Goal: Information Seeking & Learning: Find specific fact

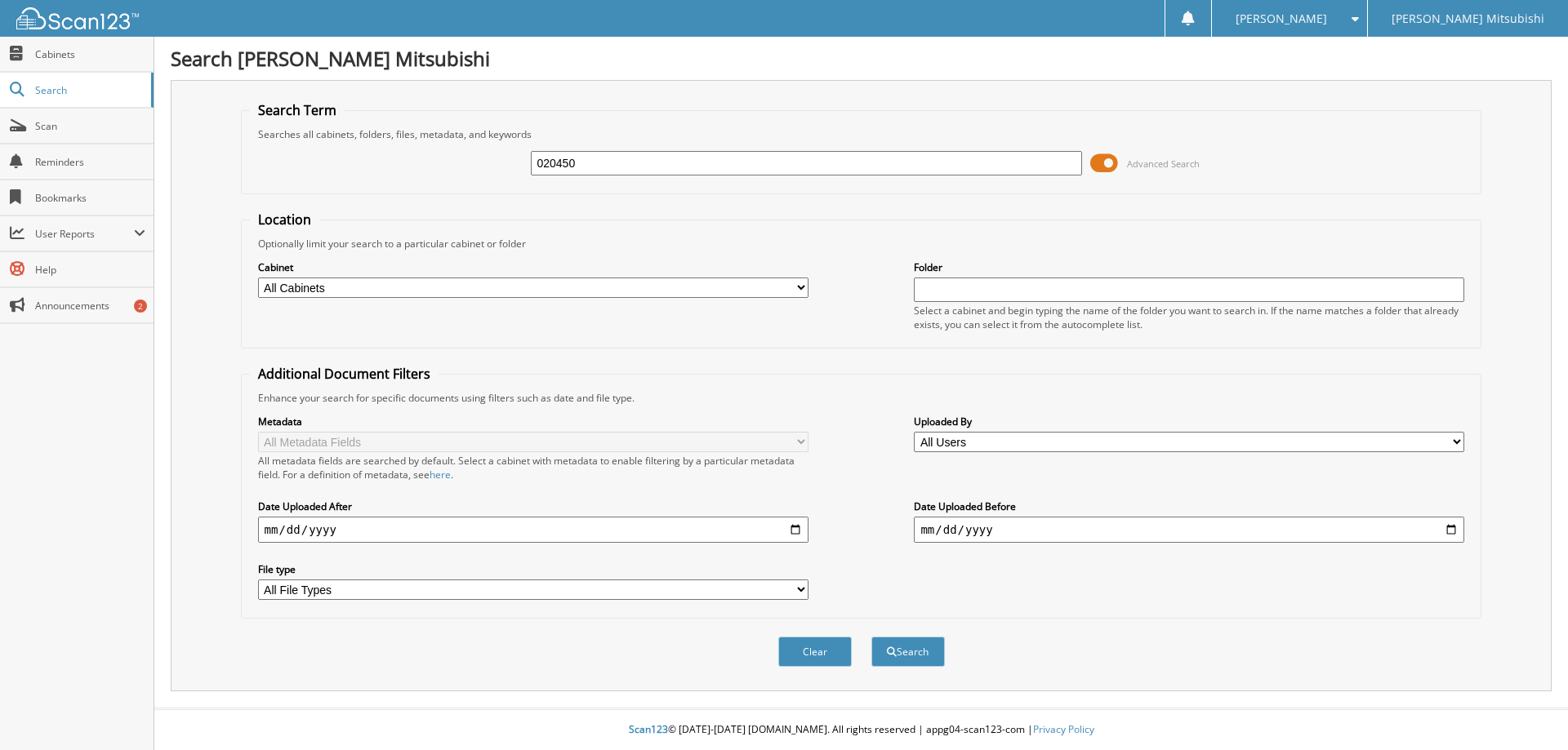
type input "020450"
click at [872, 637] on button "Search" at bounding box center [908, 652] width 73 height 30
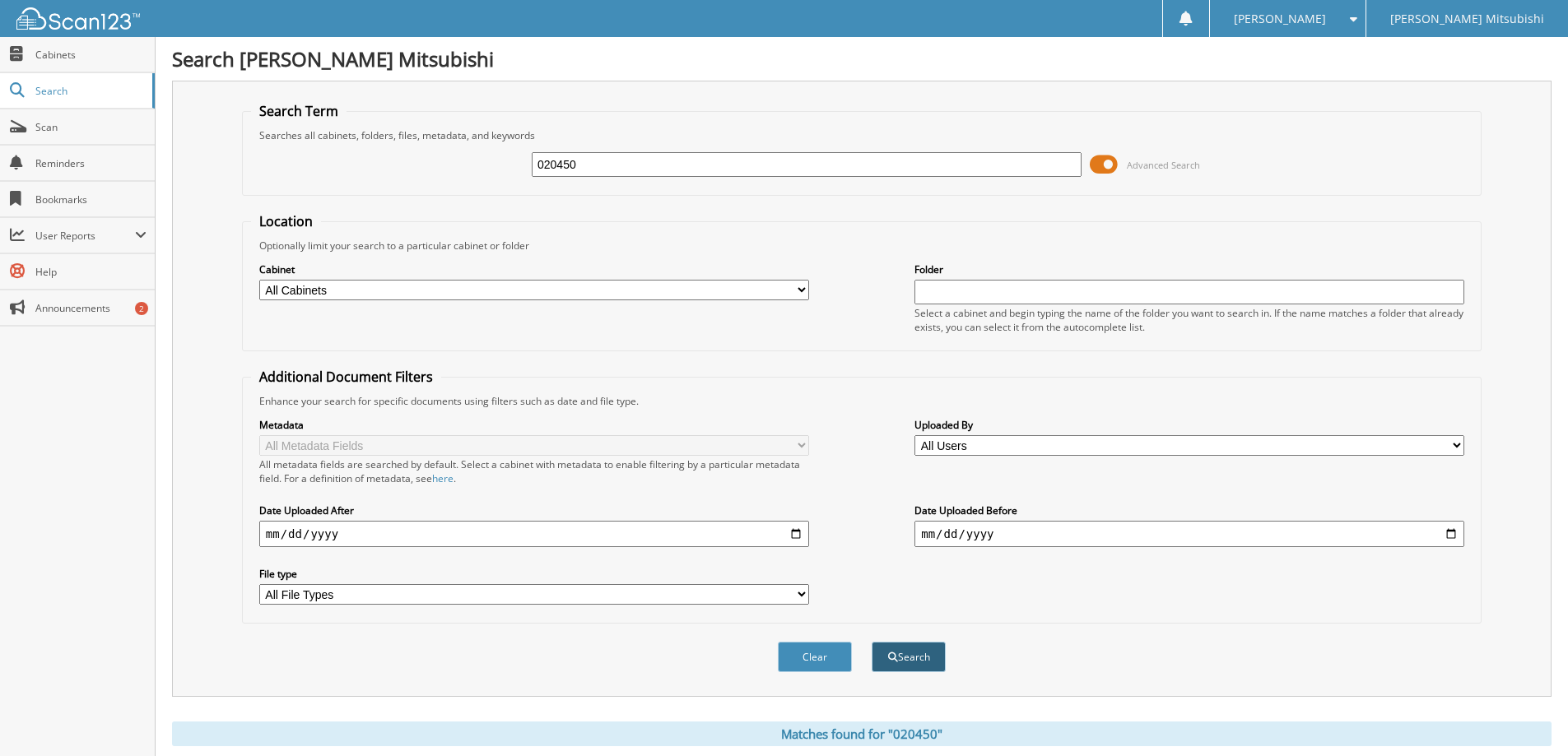
click at [912, 647] on button "Search" at bounding box center [909, 657] width 74 height 30
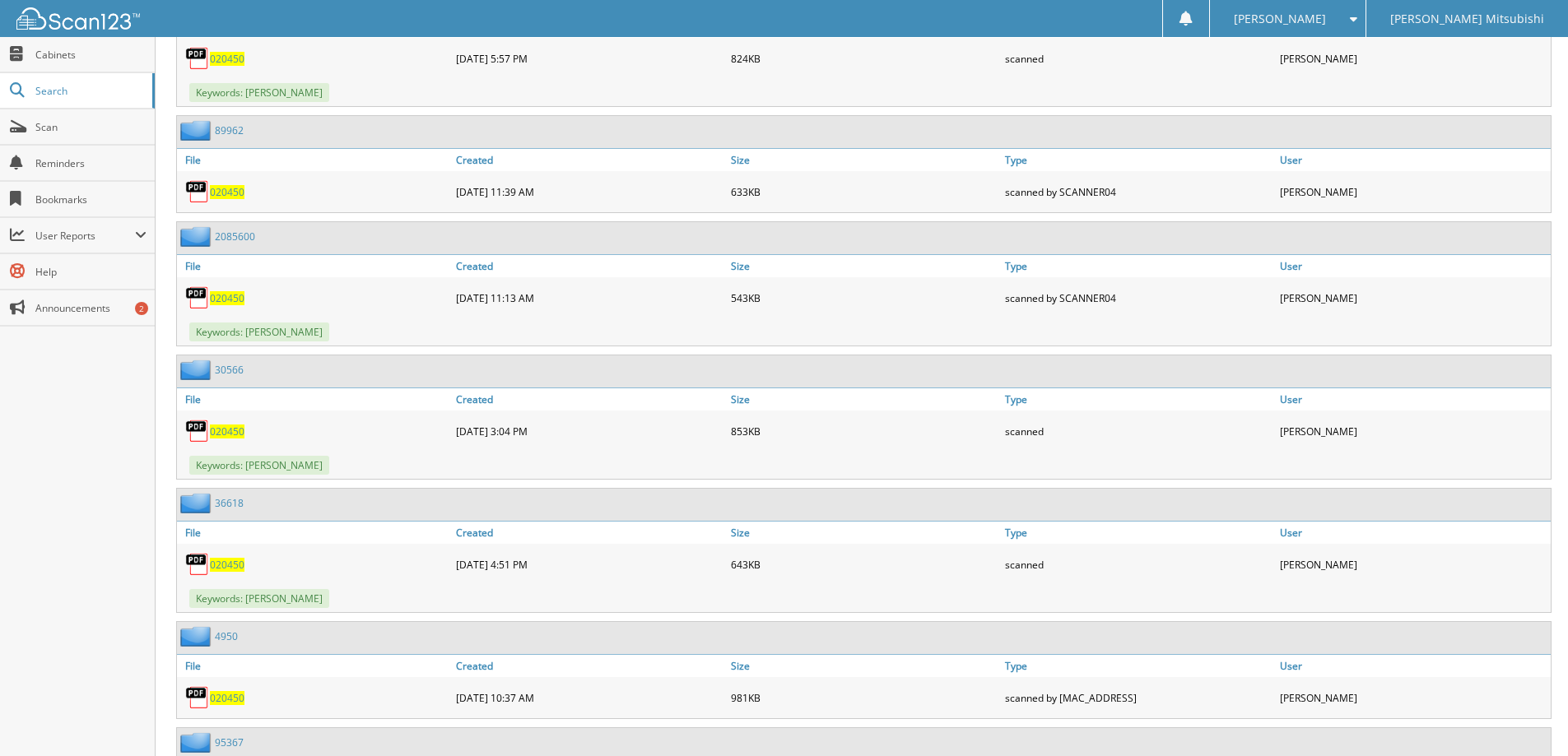
scroll to position [1893, 0]
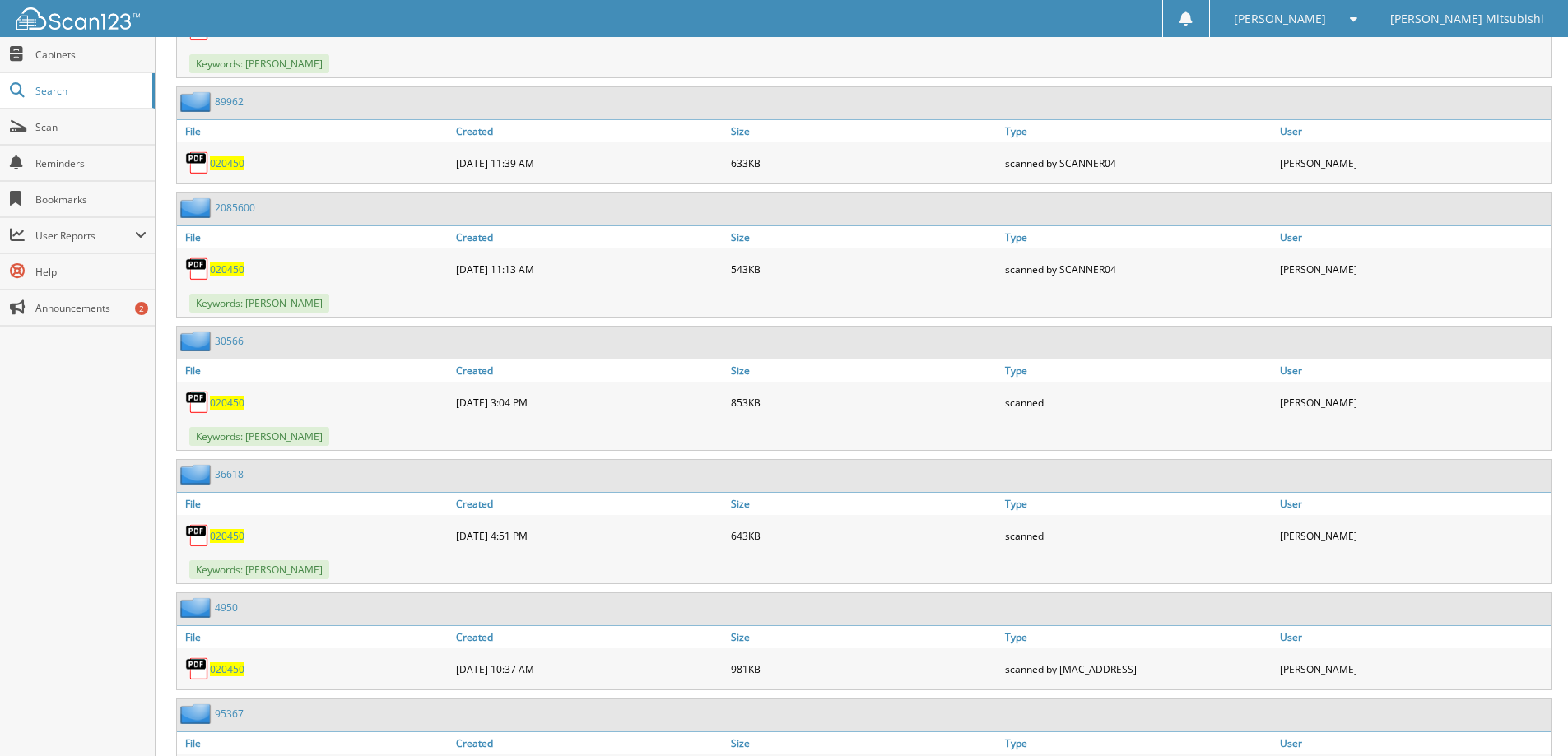
click at [227, 540] on span "020450" at bounding box center [227, 536] width 34 height 14
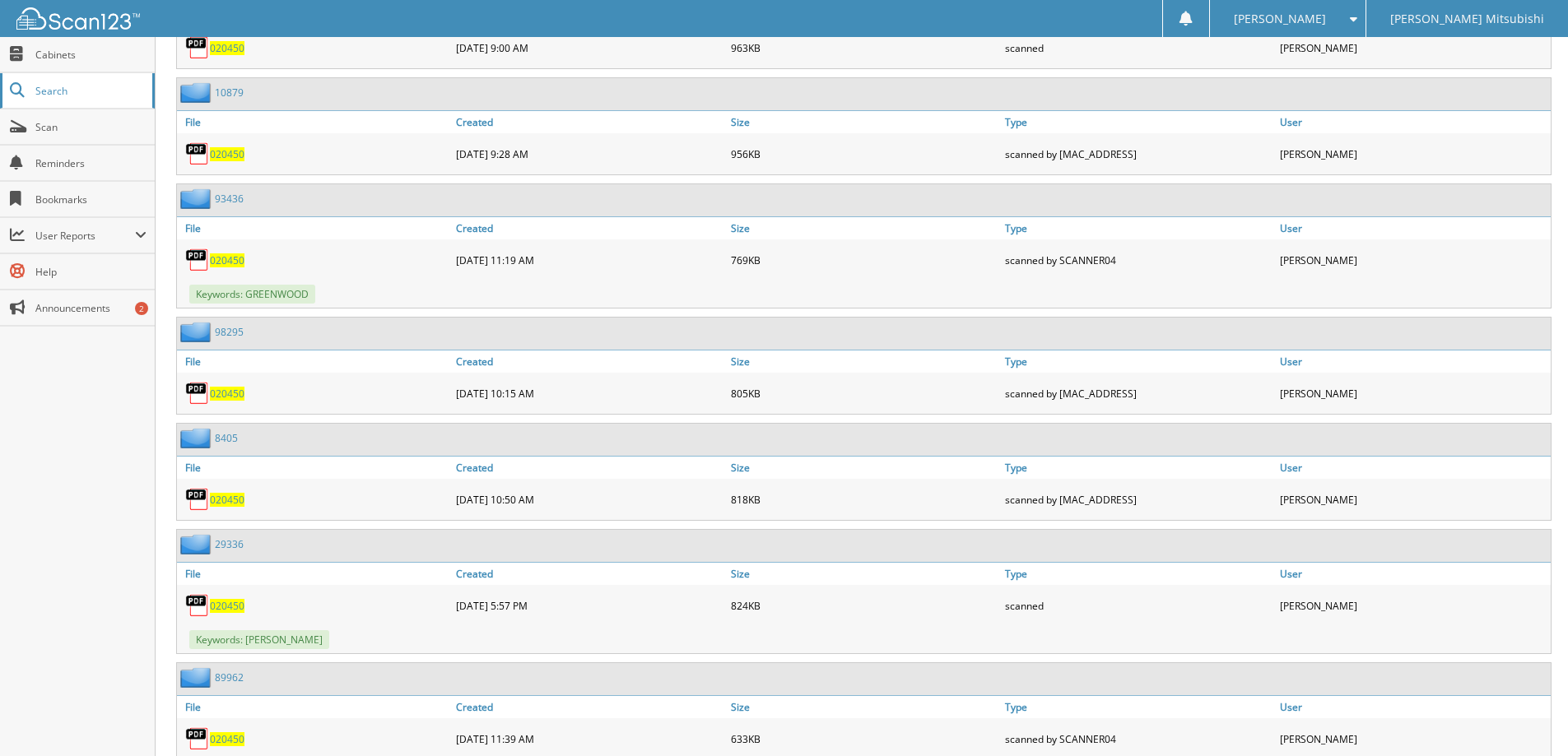
click at [74, 90] on span "Search" at bounding box center [89, 91] width 108 height 14
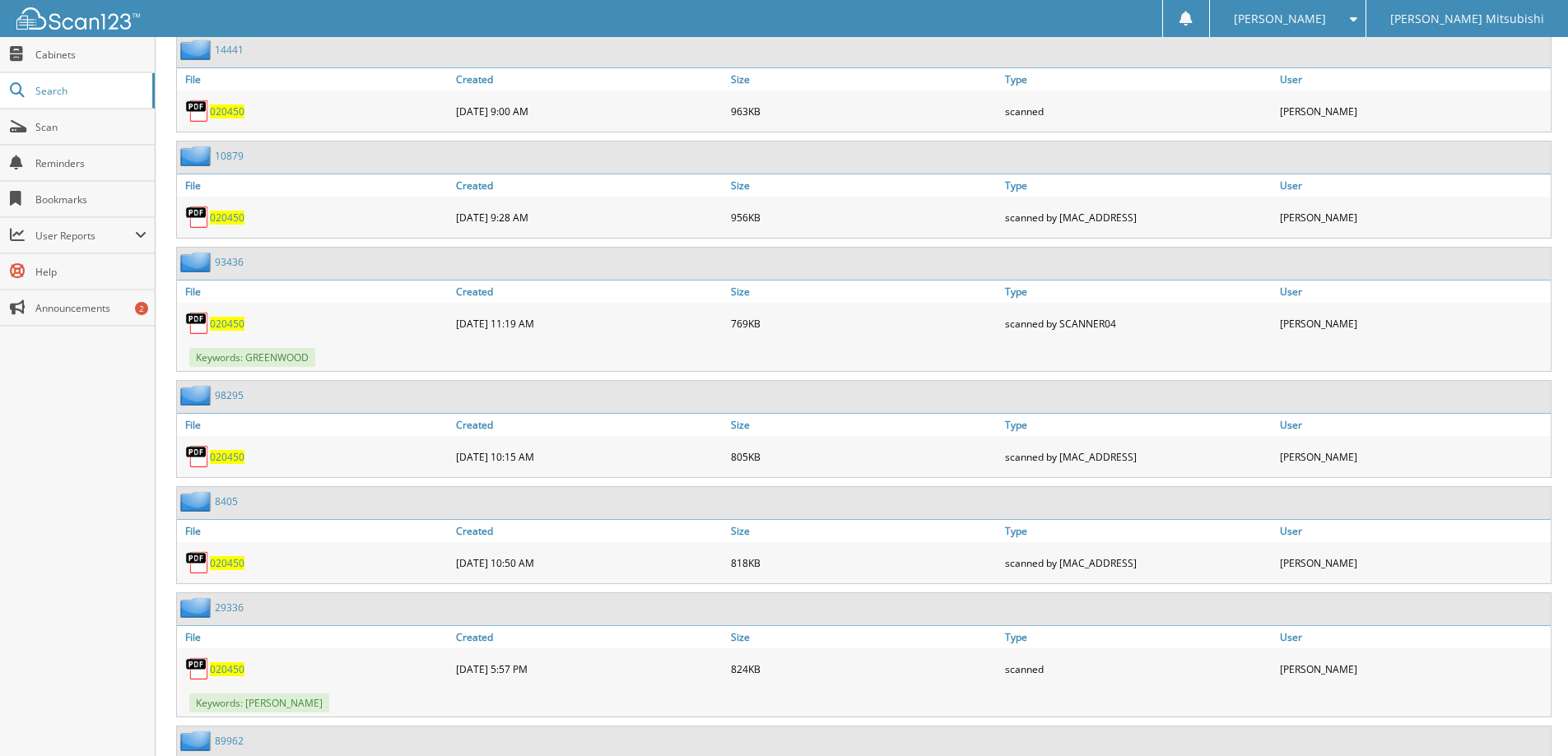
scroll to position [1152, 0]
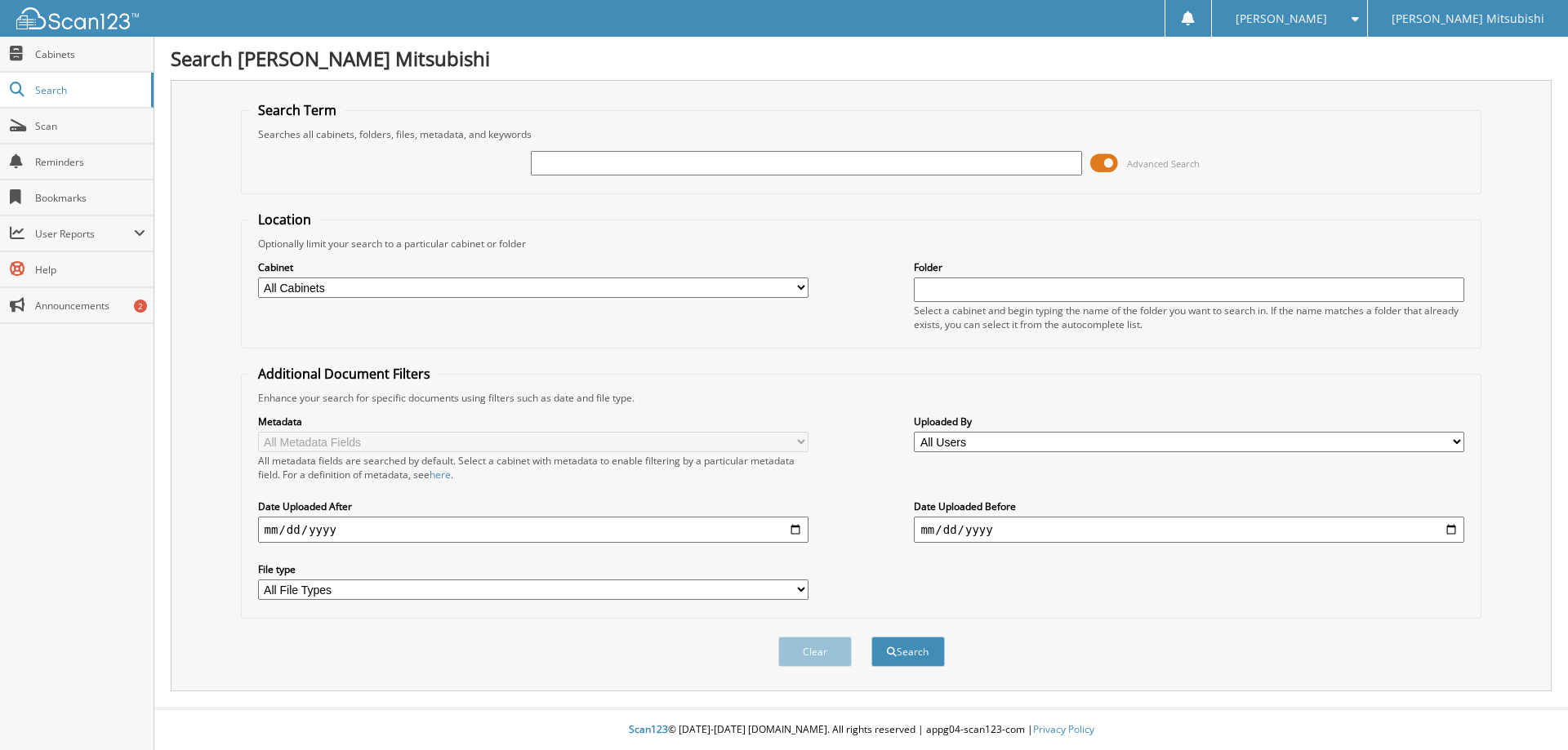
click at [683, 166] on input "text" at bounding box center [806, 162] width 550 height 24
type input "012660"
click at [872, 637] on button "Search" at bounding box center [908, 652] width 73 height 30
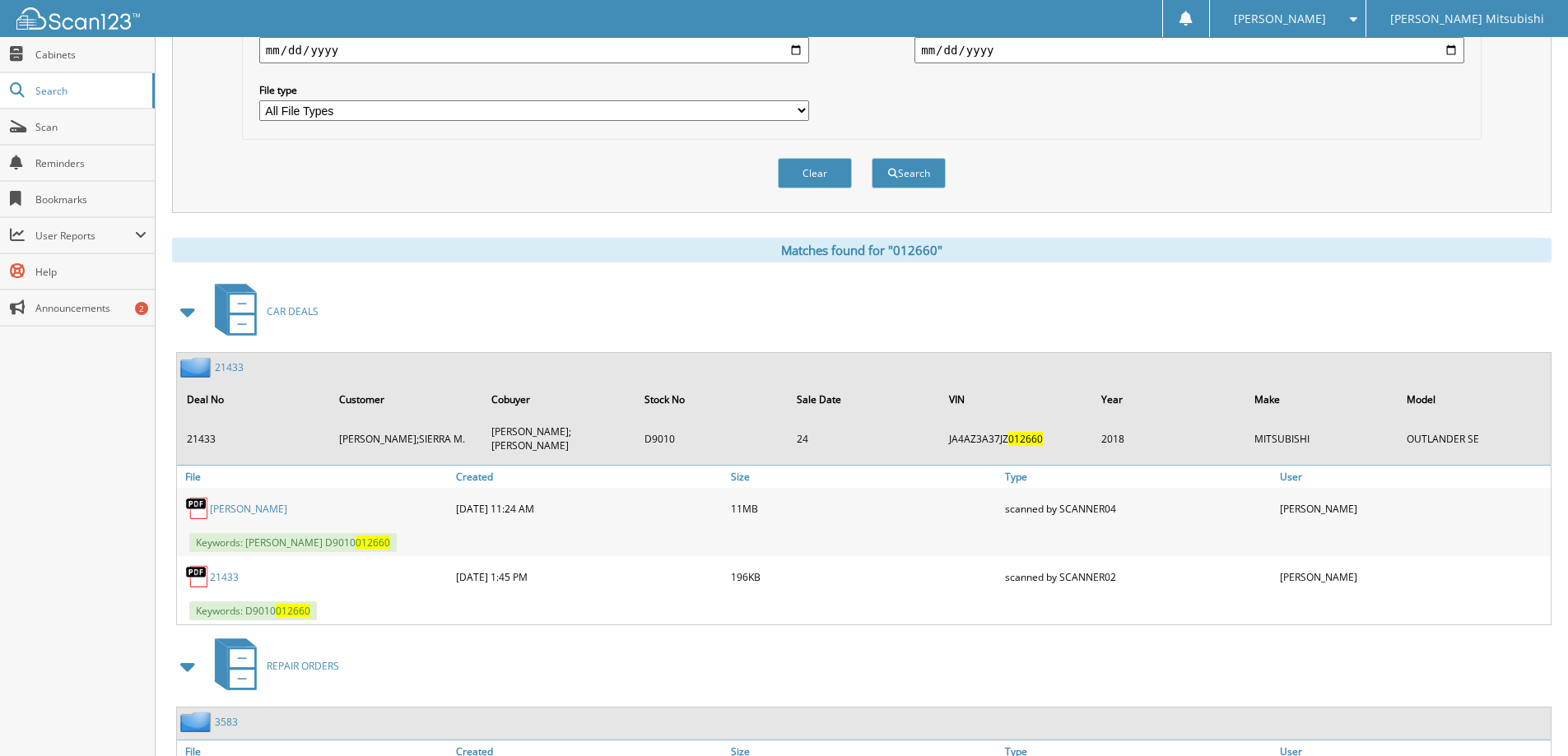
scroll to position [576, 0]
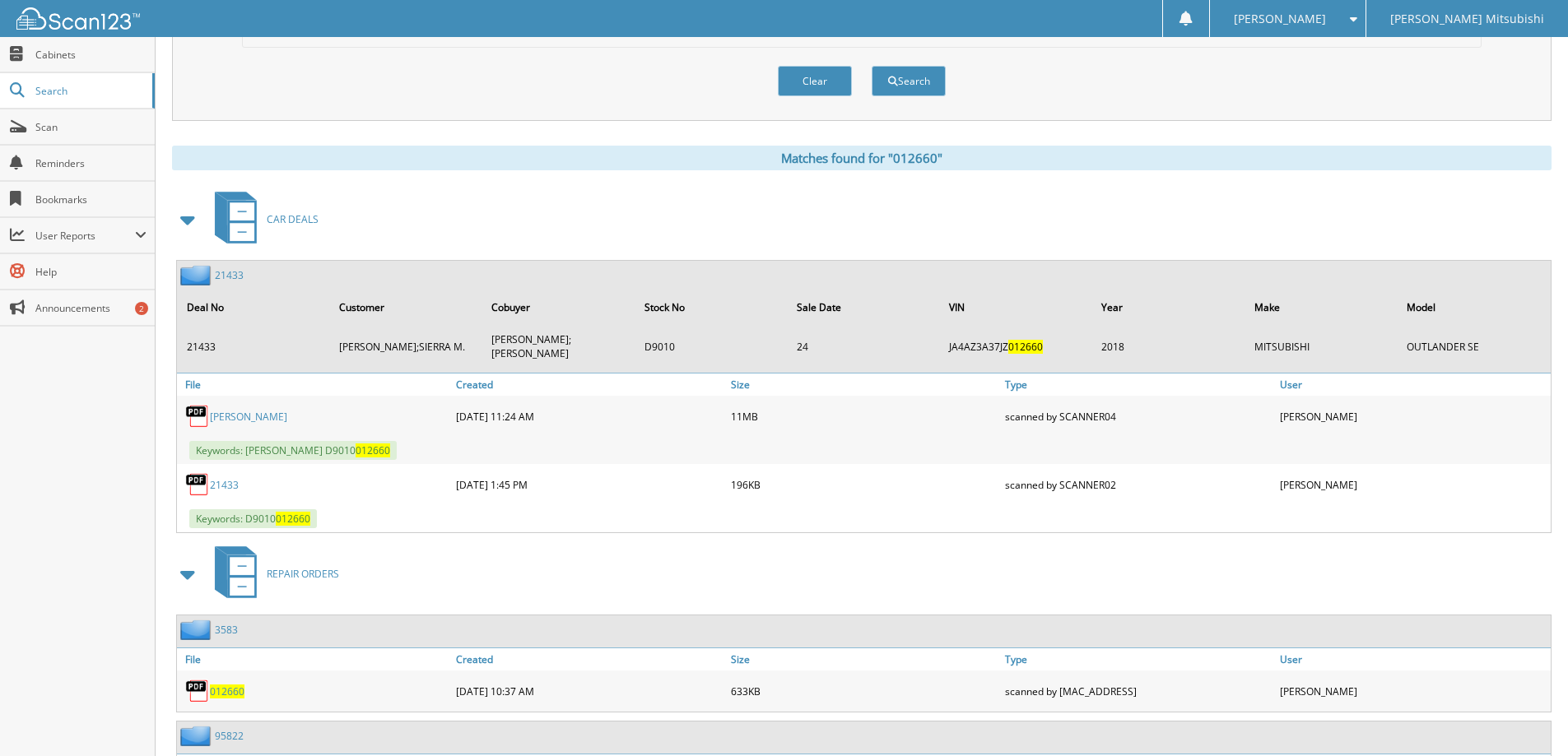
click at [262, 409] on link "[PERSON_NAME]" at bounding box center [248, 416] width 77 height 14
